Goal: Browse casually

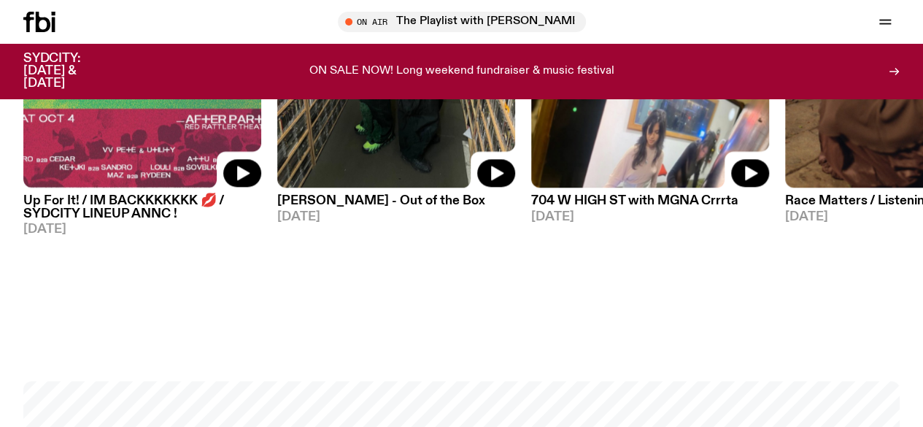
scroll to position [982, 0]
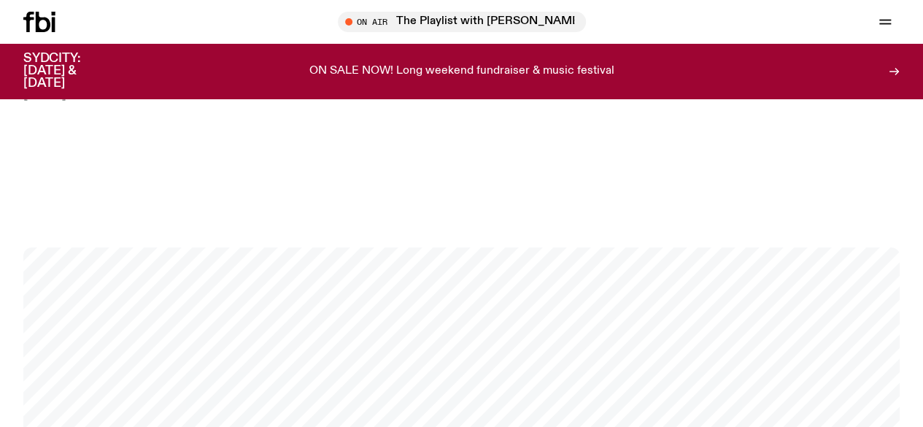
click at [0, 0] on link "Explore" at bounding box center [0, 0] width 0 height 0
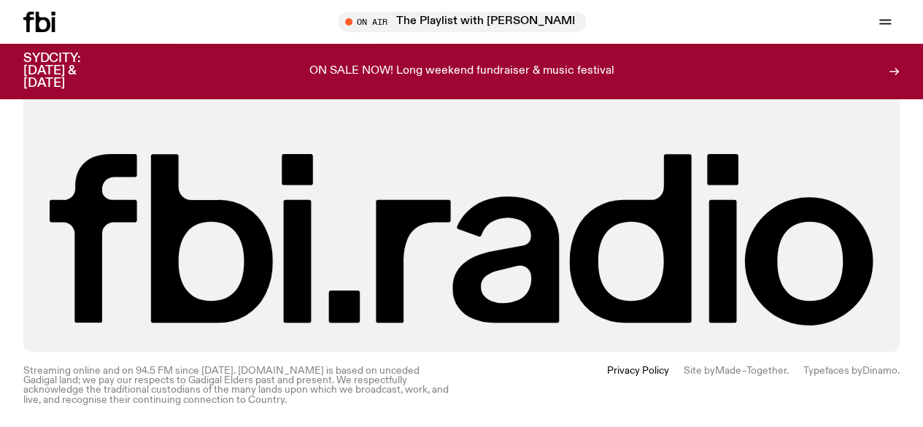
scroll to position [2831, 0]
